Goal: Task Accomplishment & Management: Use online tool/utility

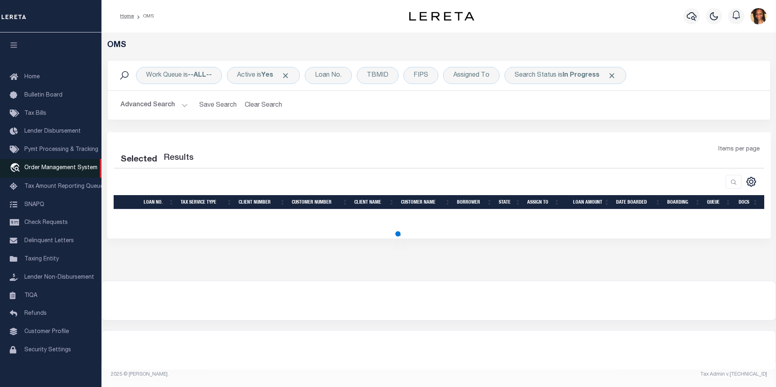
click at [61, 170] on span "Order Management System" at bounding box center [60, 168] width 73 height 6
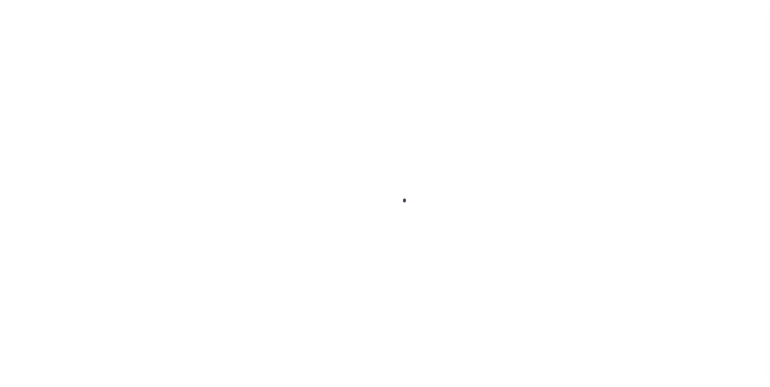
scroll to position [8, 0]
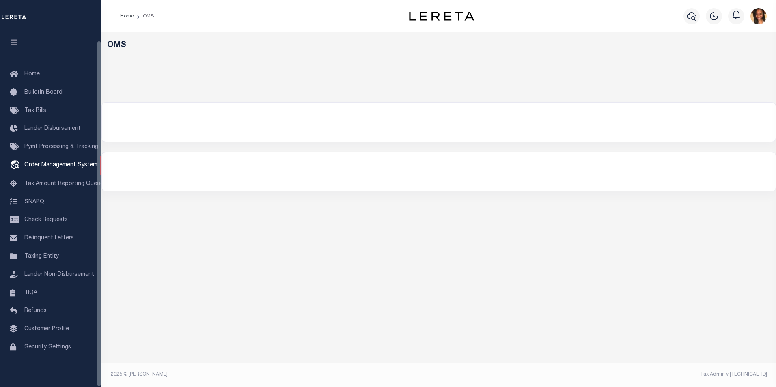
select select "200"
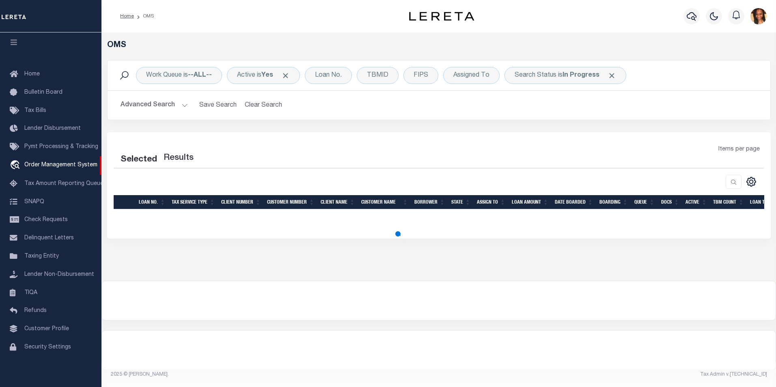
select select "200"
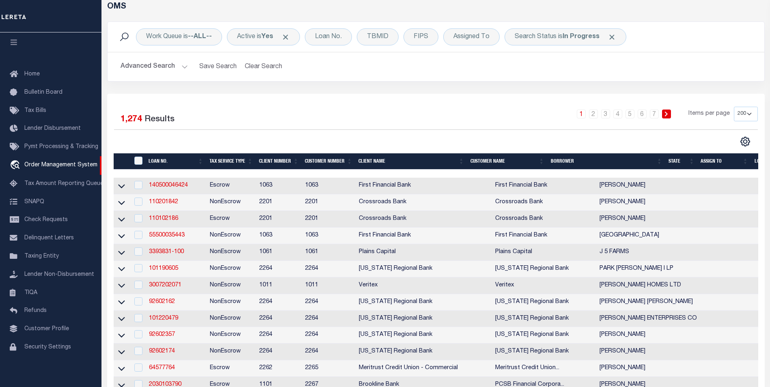
scroll to position [41, 0]
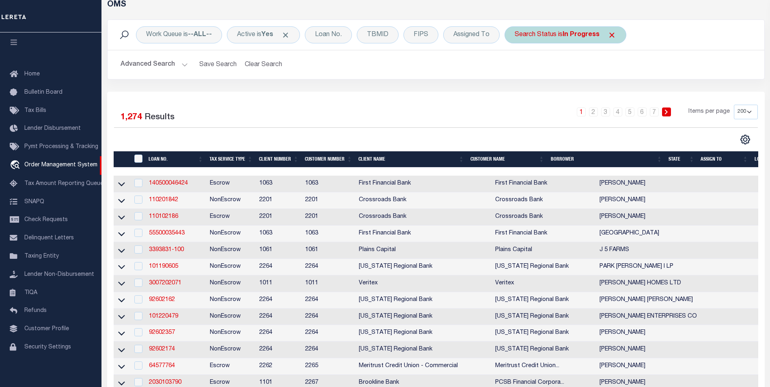
click at [585, 34] on b "In Progress" at bounding box center [581, 35] width 37 height 6
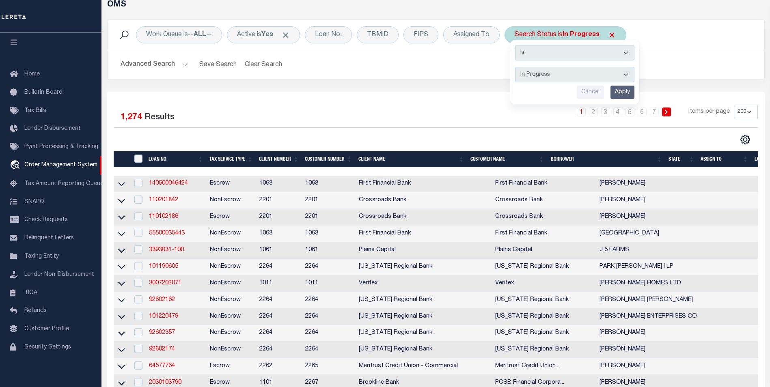
click at [581, 78] on select "Automated Search Bad Parcel Complete Duplicate Parcel High Dollar Reporting In …" at bounding box center [574, 74] width 119 height 15
select select "BP"
click at [515, 67] on select "Automated Search Bad Parcel Complete Duplicate Parcel High Dollar Reporting In …" at bounding box center [574, 74] width 119 height 15
click at [634, 93] on input "Apply" at bounding box center [622, 92] width 24 height 13
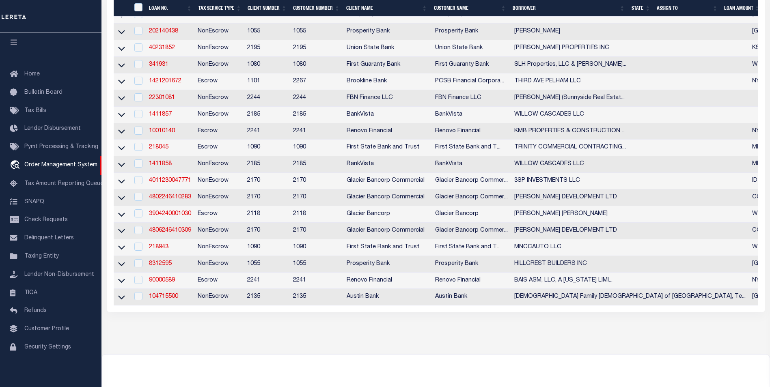
scroll to position [177, 0]
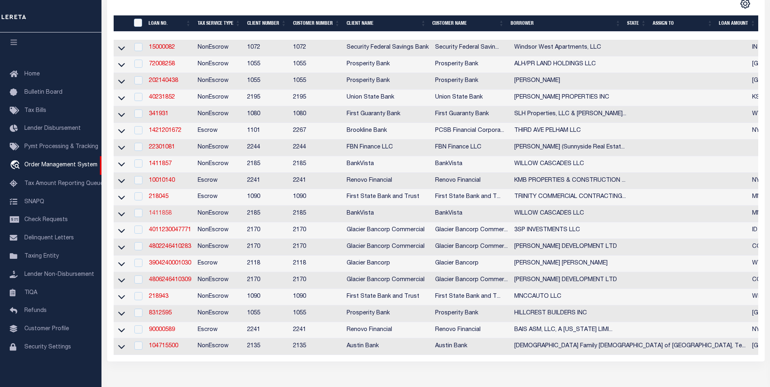
click at [155, 216] on link "1411858" at bounding box center [160, 214] width 23 height 6
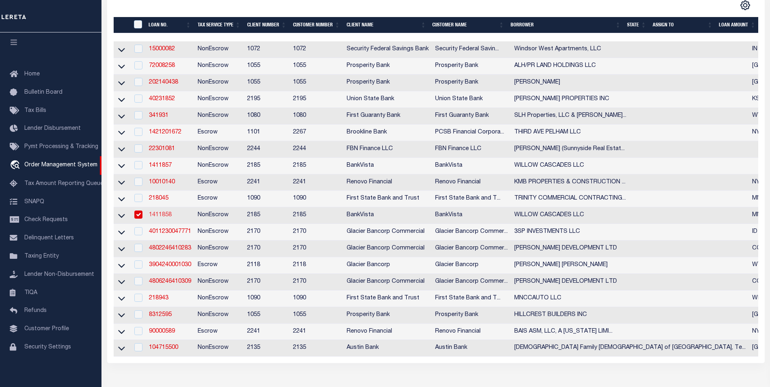
type input "1411858"
type input "WILLOW CASCADES LLC"
select select
type input "60727 230TH ST"
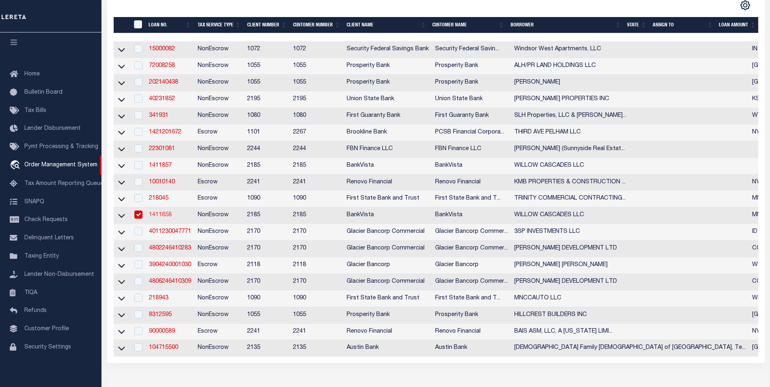
type input "MADISON LAKE, MN 56063"
select select "NonEscrow"
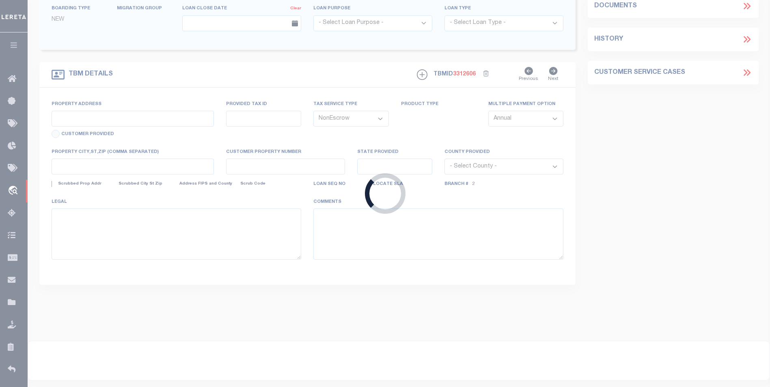
type input "101, 105, 109 & 113 WILLOW CASCADES TRAIL"
type input "R01-09-21-351-022"
select select
type input "MANKATO MN 56001"
type input "16064"
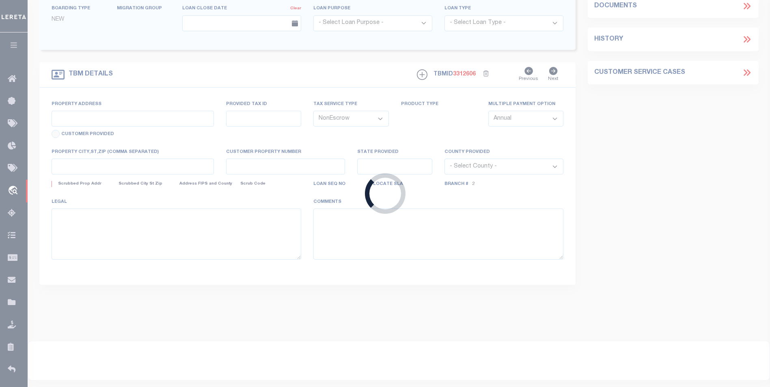
type input "MN"
select select
select select "12348"
select select "4781"
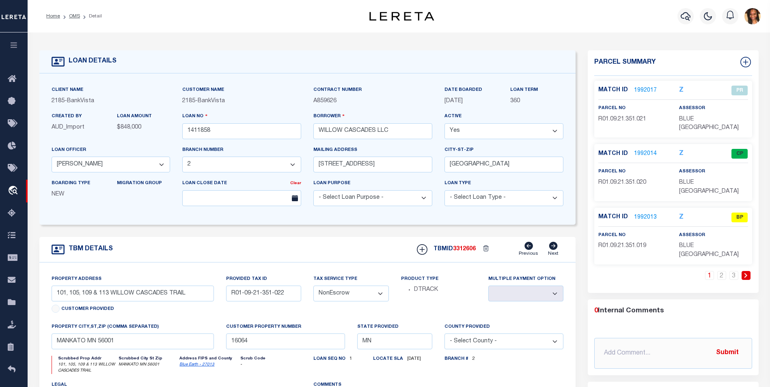
click at [647, 214] on link "1992013" at bounding box center [645, 218] width 23 height 9
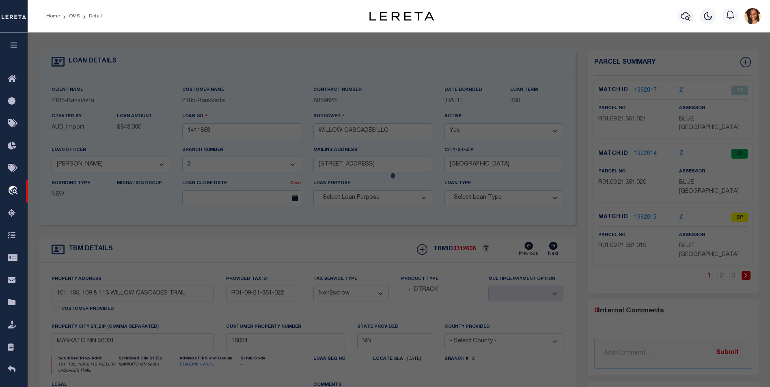
checkbox input "false"
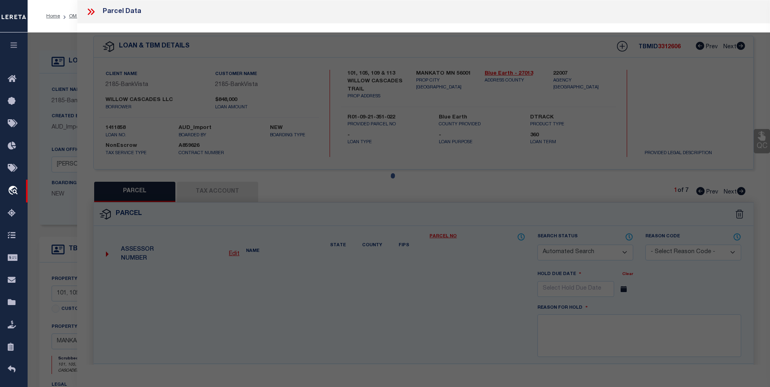
select select "BP"
type input "WILLOW CASCADES LLC"
select select "AGW"
select select
type input "MN"
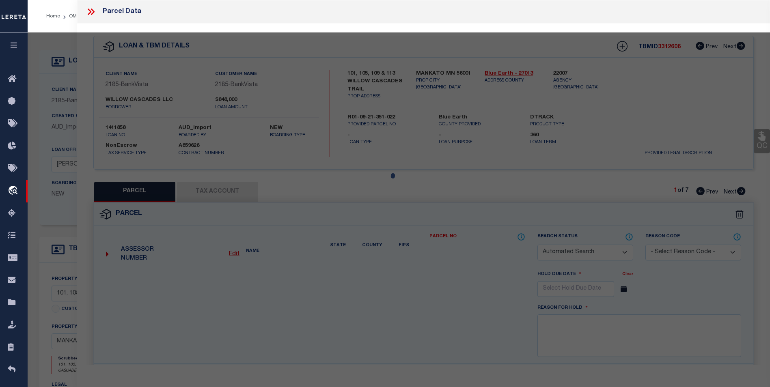
type textarea "WILLOW CASCADES, LOT 2 BLOCK 1"
type textarea "Bad parcel"
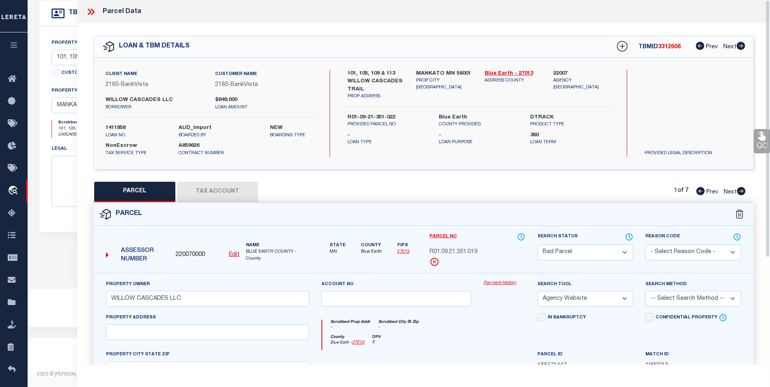
click at [226, 194] on button "Tax Account" at bounding box center [217, 192] width 81 height 20
select select "100"
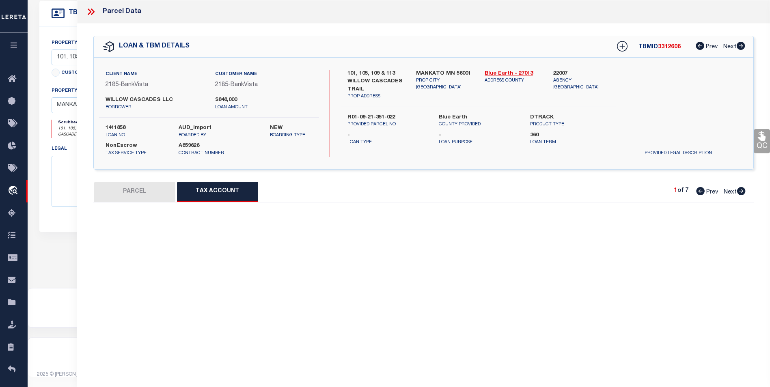
select select "100"
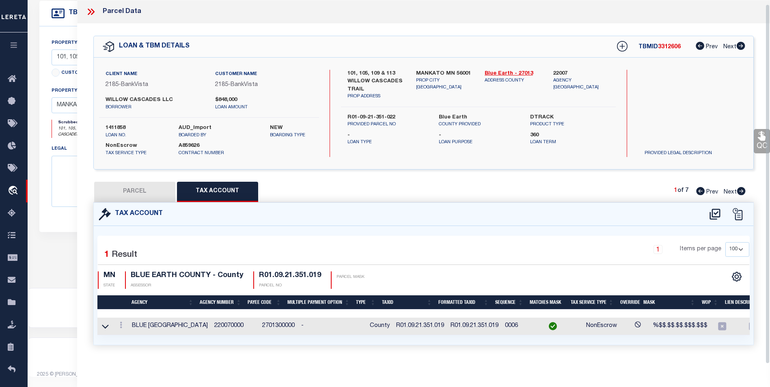
scroll to position [5, 0]
click at [120, 322] on icon at bounding box center [121, 325] width 2 height 6
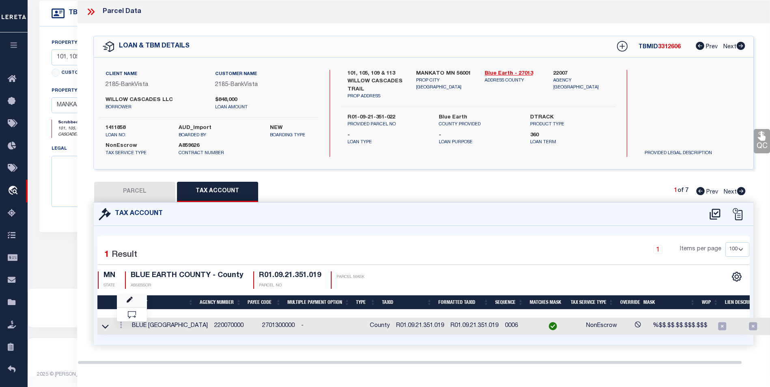
click at [125, 304] on link at bounding box center [132, 300] width 30 height 13
type input "R01.09.21.351.019"
type textarea "%$$.$$.$$.$$$.$$$"
checkbox input "true"
select select "ACT"
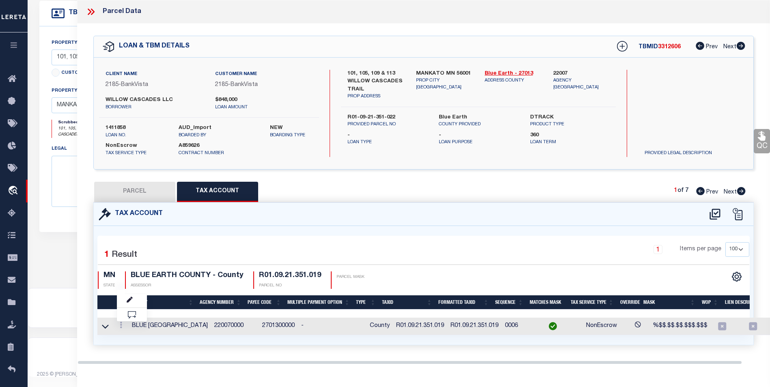
type input "XXXXXXXXXXXXXXXXX*"
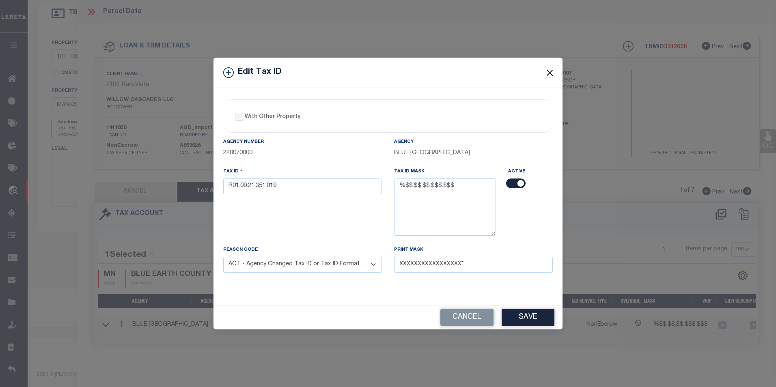
click at [548, 71] on button "Close" at bounding box center [550, 72] width 11 height 11
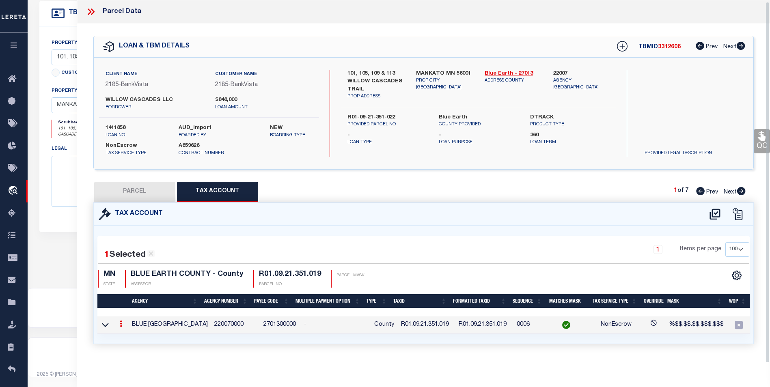
scroll to position [3, 0]
click at [91, 11] on icon at bounding box center [93, 12] width 4 height 6
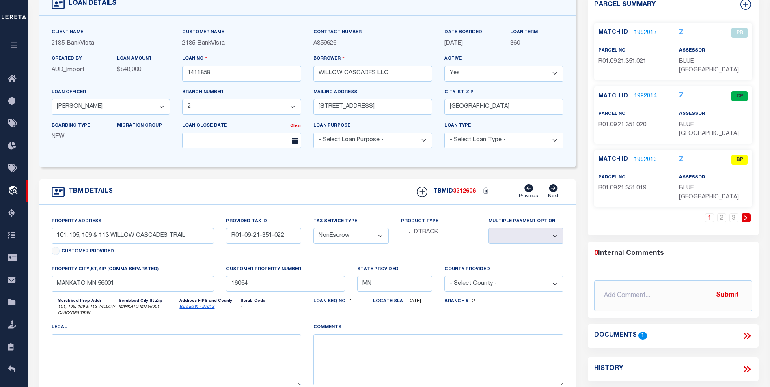
scroll to position [0, 0]
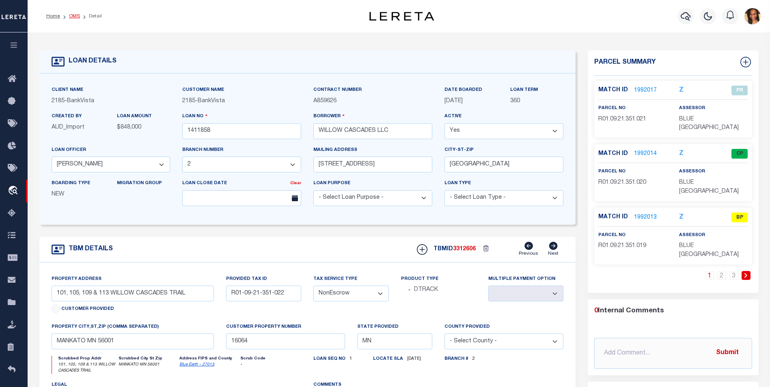
click at [72, 16] on link "OMS" at bounding box center [74, 16] width 11 height 5
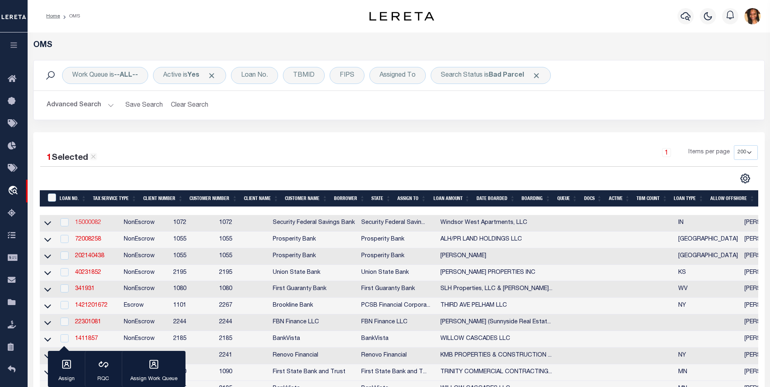
click at [98, 224] on link "15000082" at bounding box center [88, 223] width 26 height 6
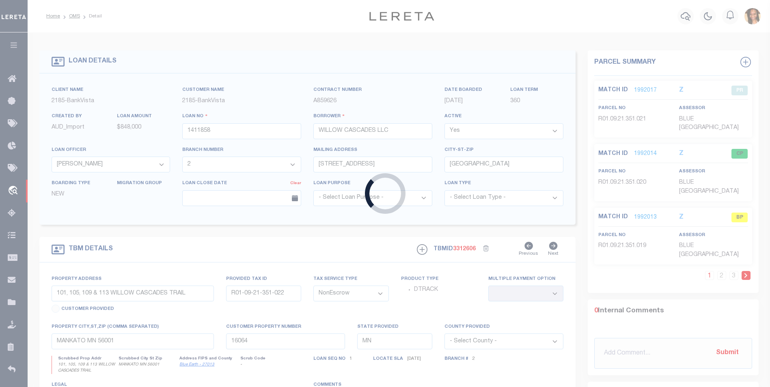
type input "15000082"
type input "Windsor West Apartments, LLC"
select select
select select "10"
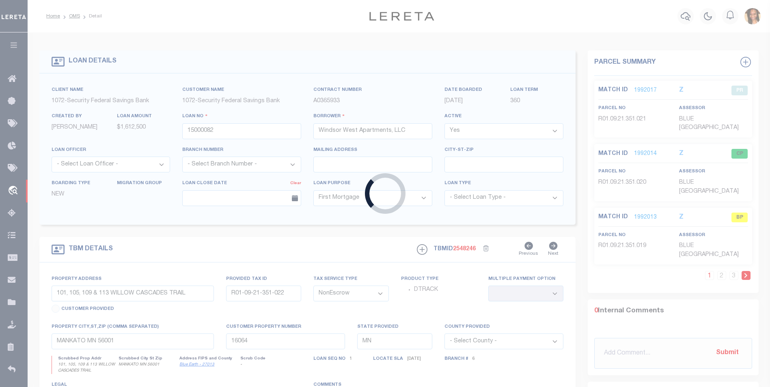
type input "2353 Yeager Rd"
select select
type input "West Lafayette IN 47906"
type input "IN"
select select "Tippecanoe"
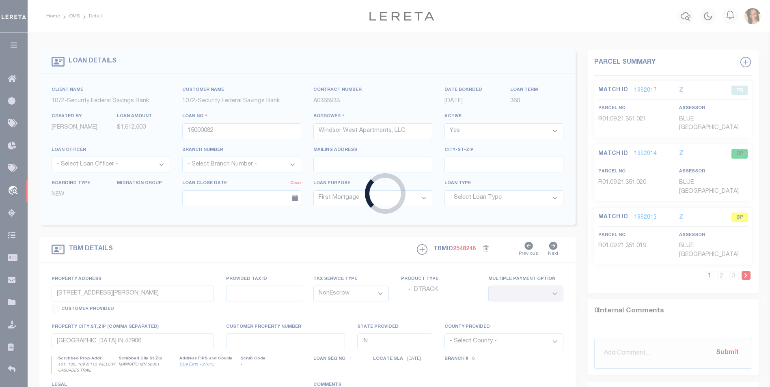
type textarea "A part of the Southeast Quarter of Section 12, Township 23 North, Range 5 West,…"
select select "382"
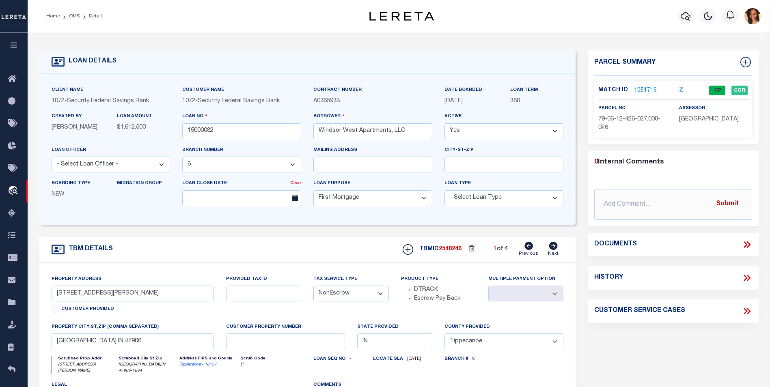
click at [640, 87] on link "1051716" at bounding box center [645, 90] width 23 height 9
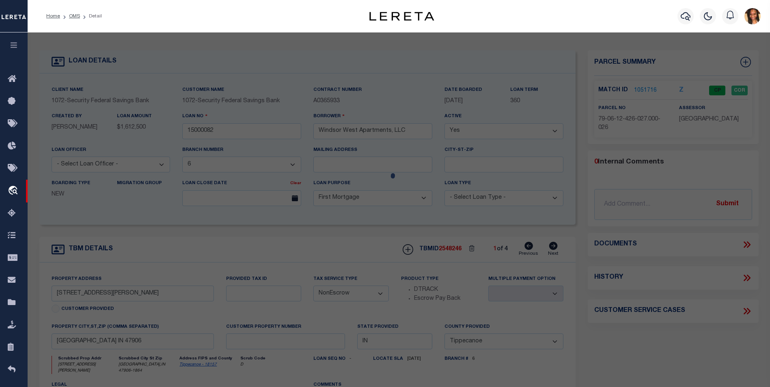
select select "AS"
select select
checkbox input "false"
select select "CP"
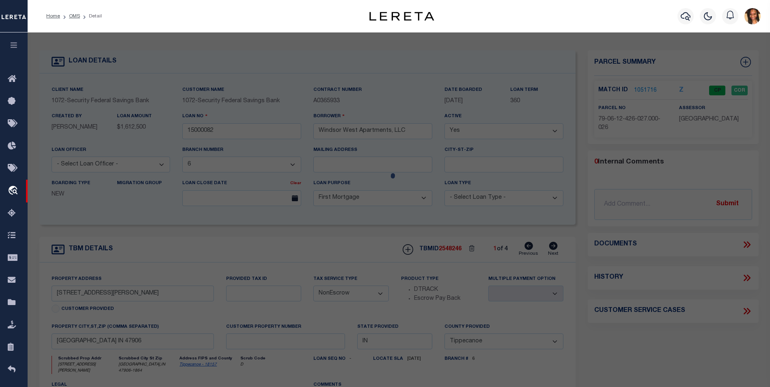
type input "Windsor West Apartments, LLC"
select select "AGW"
select select "ADD"
type input "2353 Yeager Rd"
type input "WEST LAFAYETTE IN 47906"
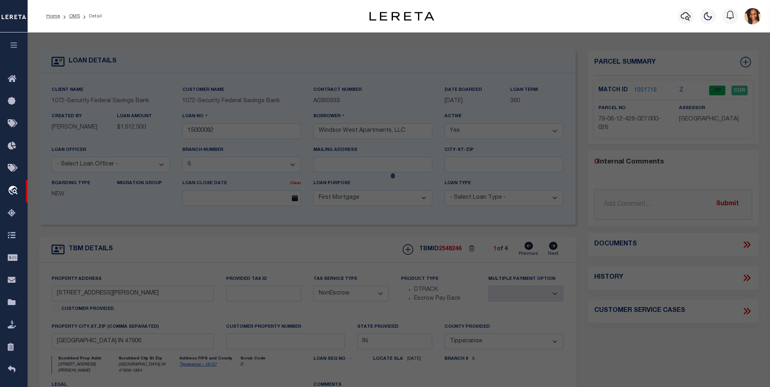
type textarea "PT SE SEC 12 TWP 23 R5 0.393 A PER SURVEY"
type textarea "Bad parcel"
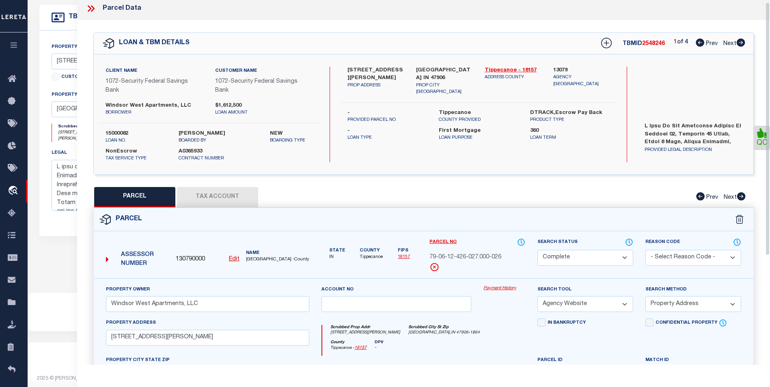
scroll to position [239, 0]
click at [740, 43] on icon at bounding box center [740, 43] width 9 height 8
select select "AS"
select select
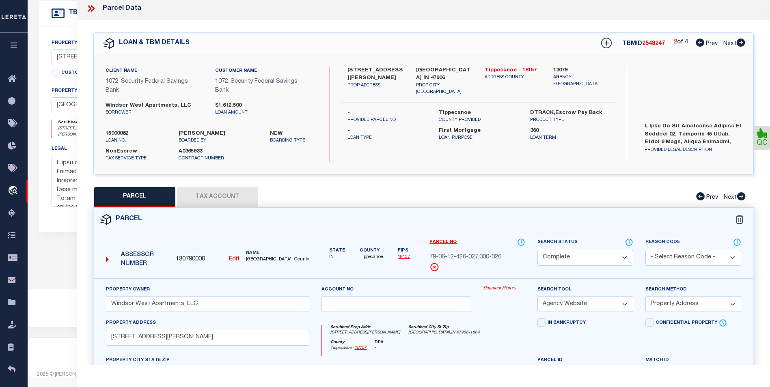
checkbox input "false"
select select "BP"
type input "Community Rentals Llp"
type input "2345 Yeager Rd"
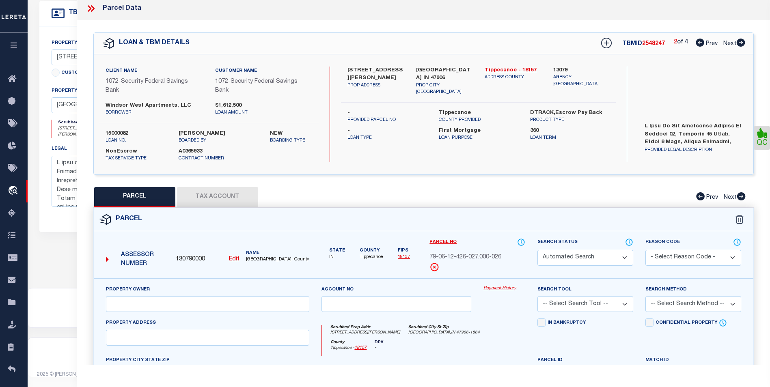
checkbox input "false"
type input "WEST LAFAYETTE IN 47906"
type textarea "PT SE SEC 12 TWP 23 R5 0.185 A PER SURVEY"
type textarea "Bad parcel"
click at [740, 43] on icon at bounding box center [740, 43] width 9 height 8
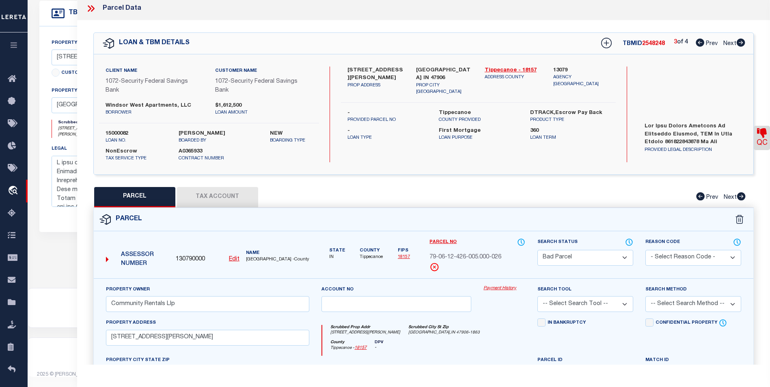
select select "AS"
checkbox input "false"
select select "BP"
type input "Community Rentals Llp"
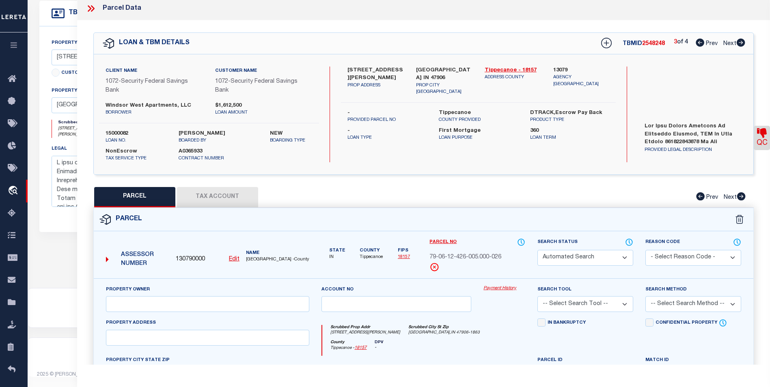
select select
type input "2339 Yeager Rd"
checkbox input "false"
type input "WEST LAFAYETTE IN 47906"
type textarea "PT SE SEC 12 TWP 23 R5 0.436 A PER SURVEY"
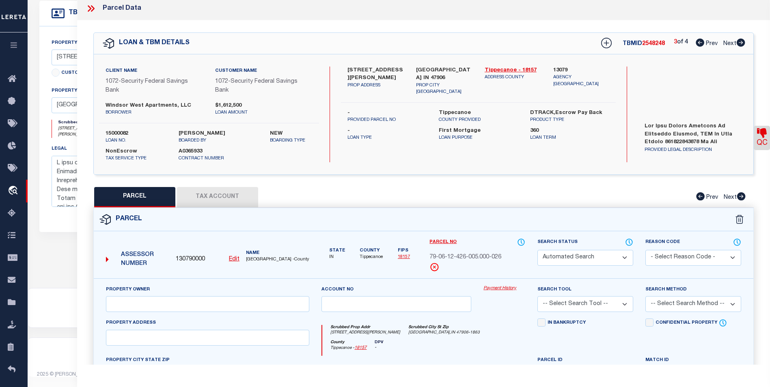
type textarea "Bad parcel"
click at [740, 43] on icon at bounding box center [740, 43] width 9 height 8
select select "AS"
checkbox input "false"
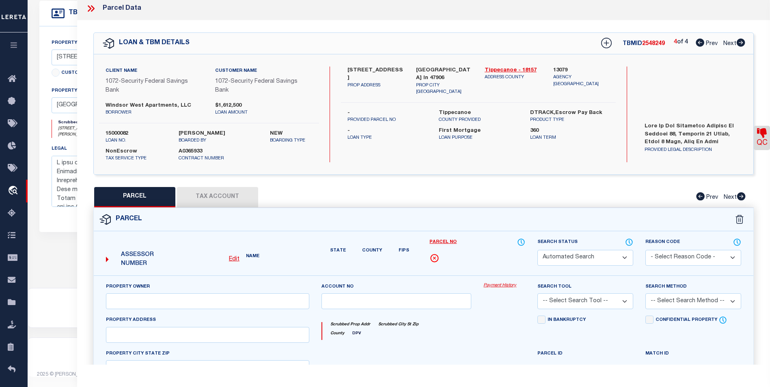
select select "BP"
type input "Community Rentals Llp"
select select
type input "2330 Northwestern Ave"
checkbox input "false"
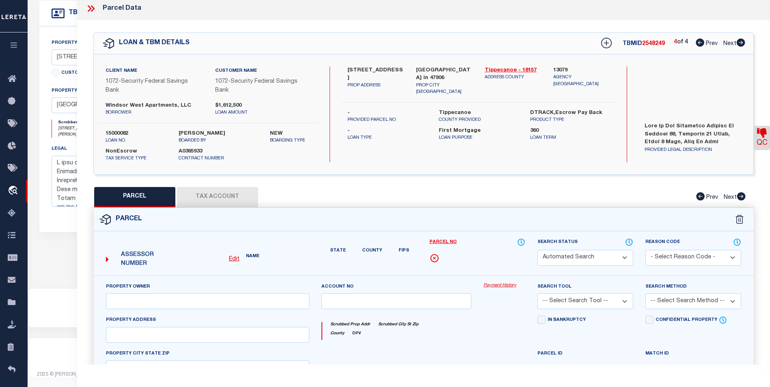
type input "WEST LAFAYETTE IN 47906"
type textarea "PT SE SEC 12 TWP 23 R5 0.289 A PER SURVEY"
type textarea "Bad parcel"
